Goal: Check status: Check status

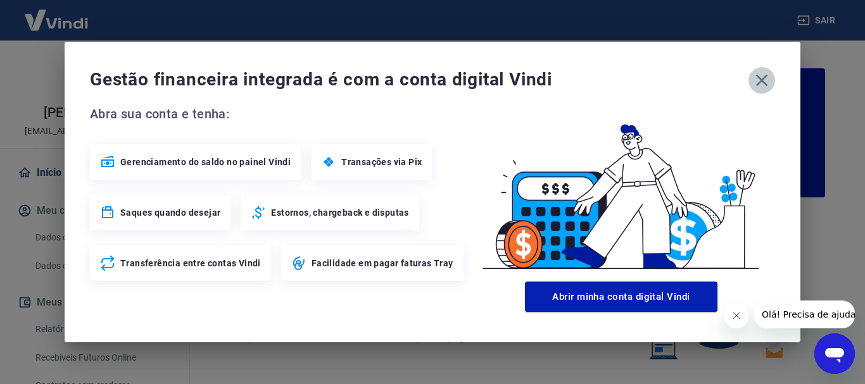
click at [756, 82] on icon "button" at bounding box center [761, 80] width 20 height 20
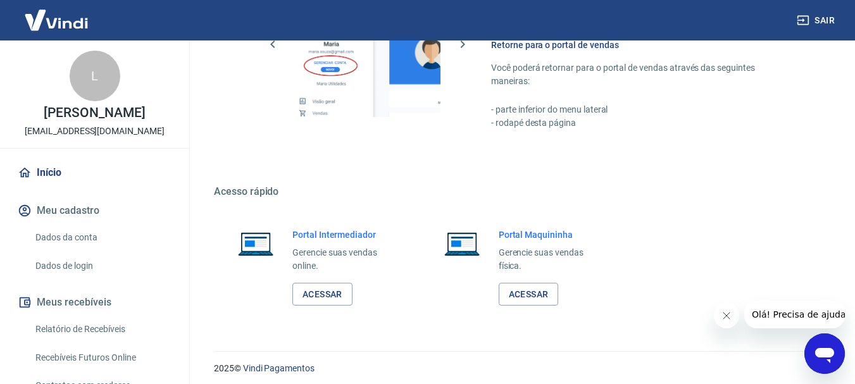
scroll to position [785, 0]
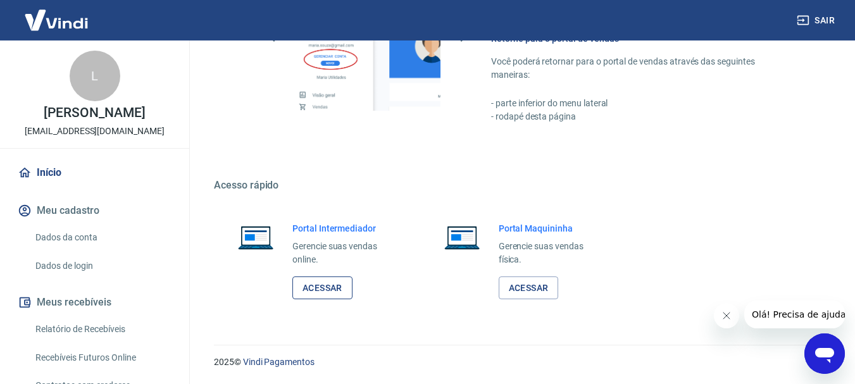
click at [325, 294] on link "Acessar" at bounding box center [322, 288] width 60 height 23
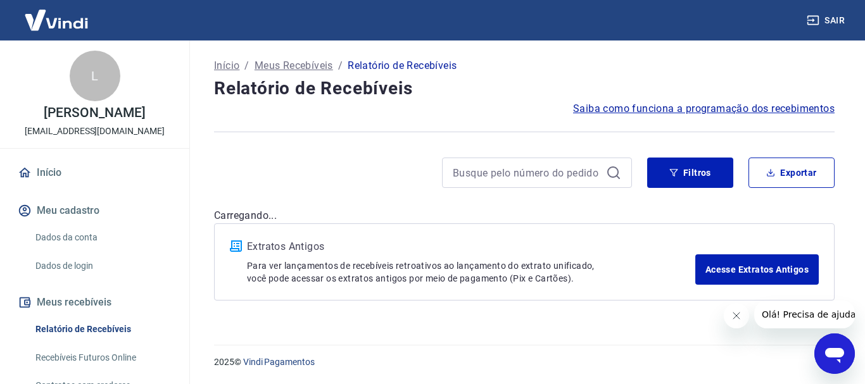
click at [526, 163] on div at bounding box center [537, 173] width 190 height 30
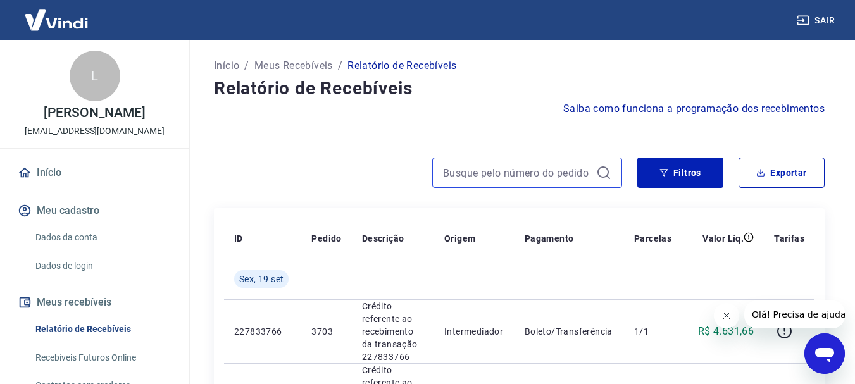
click at [522, 170] on input at bounding box center [517, 172] width 148 height 19
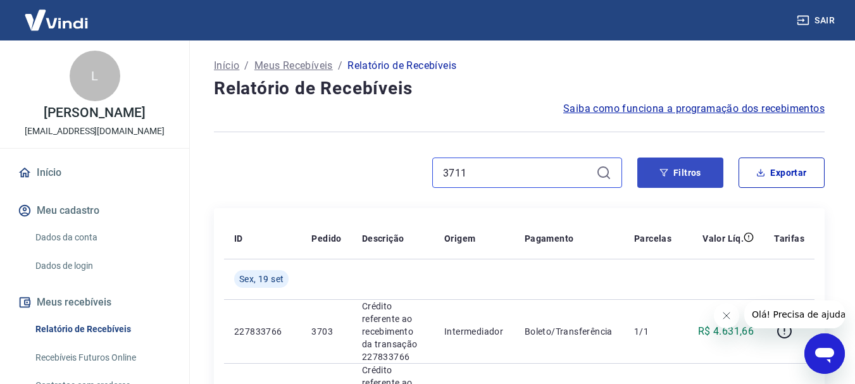
type input "3711"
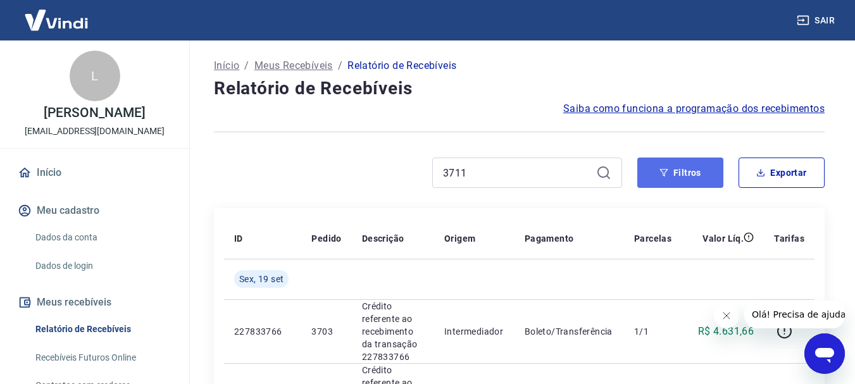
click at [711, 173] on button "Filtros" at bounding box center [680, 173] width 86 height 30
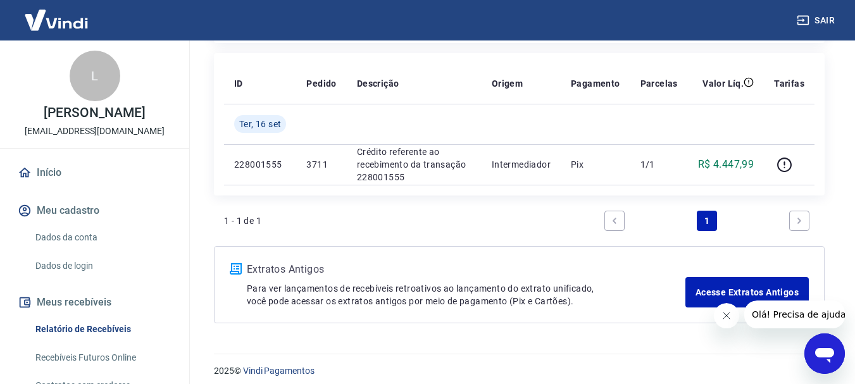
scroll to position [445, 0]
